Goal: Answer question/provide support

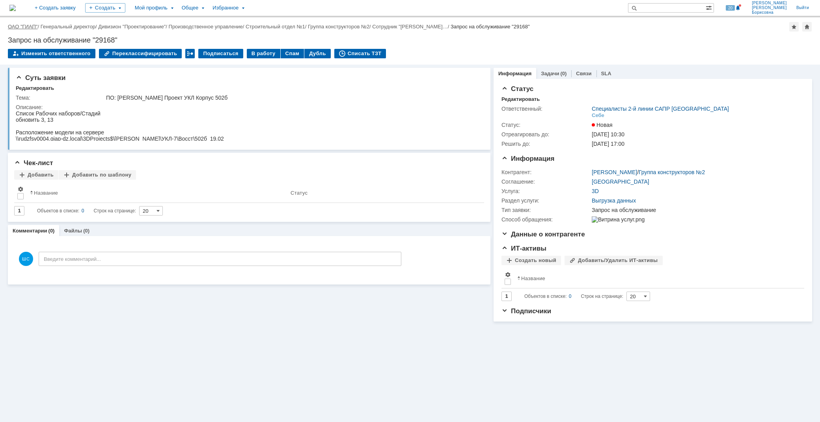
click at [32, 28] on link "ОАО "ГИАП"" at bounding box center [23, 27] width 30 height 6
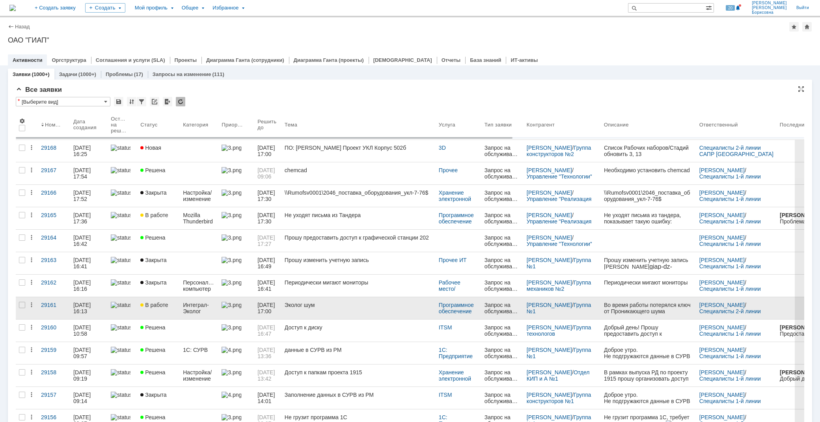
click at [304, 306] on div "Эколог шум" at bounding box center [359, 305] width 148 height 6
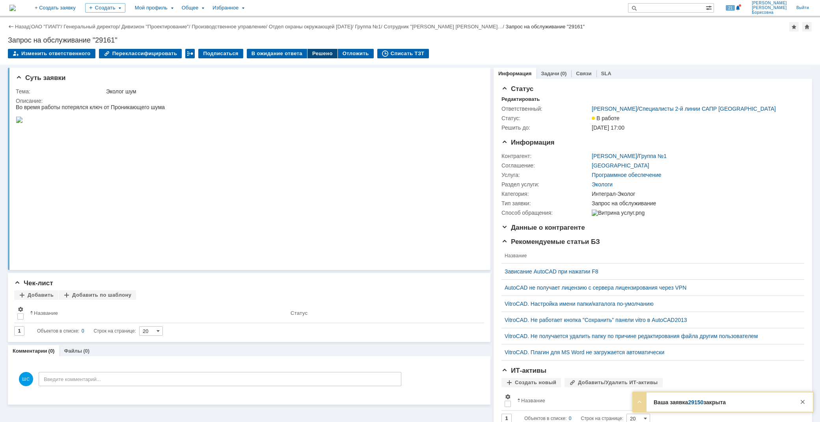
click at [308, 54] on div "Решено" at bounding box center [323, 53] width 30 height 9
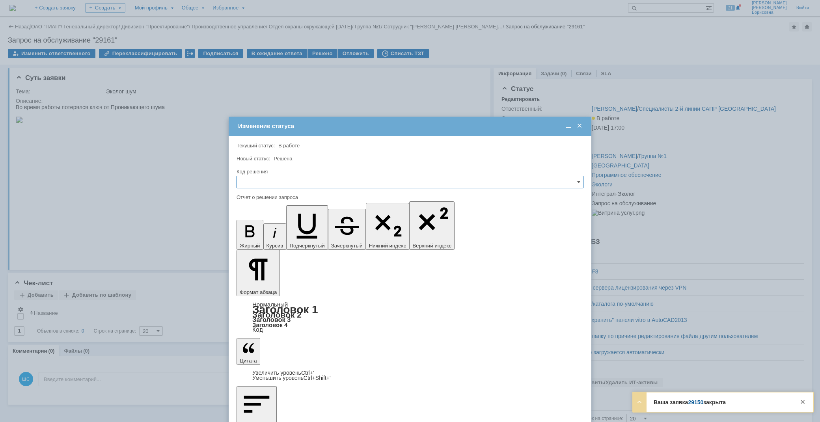
click at [295, 181] on input "text" at bounding box center [410, 182] width 347 height 13
click at [267, 233] on span "Решено" at bounding box center [410, 235] width 337 height 6
type input "Решено"
